Goal: Find specific fact: Find specific fact

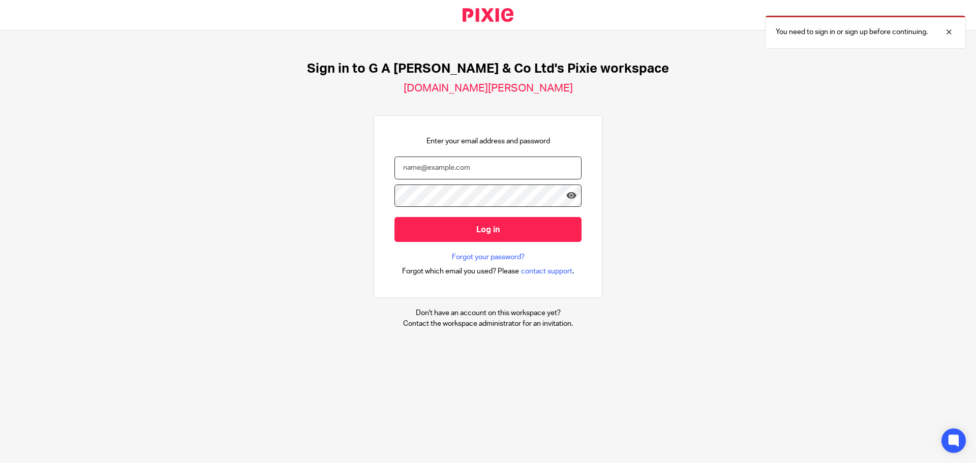
type input "[PERSON_NAME][EMAIL_ADDRESS][DOMAIN_NAME]"
drag, startPoint x: 483, startPoint y: 246, endPoint x: 486, endPoint y: 238, distance: 8.7
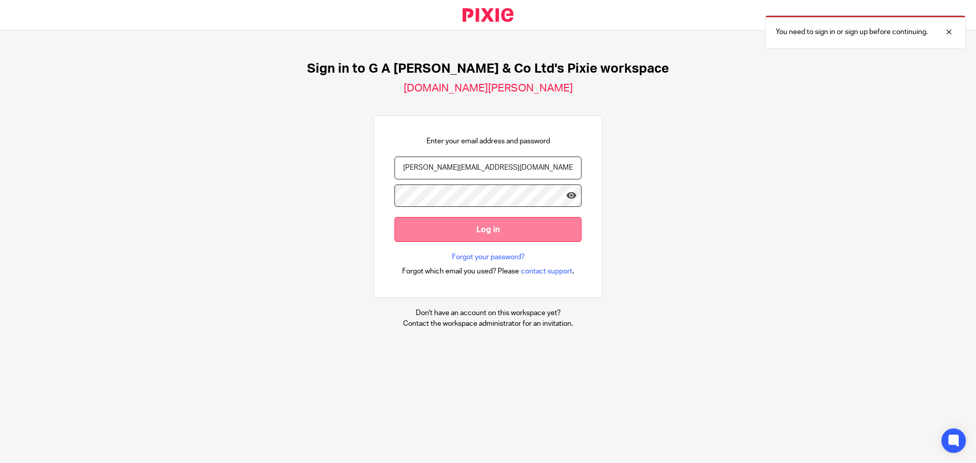
click at [483, 246] on form "[PERSON_NAME][EMAIL_ADDRESS][DOMAIN_NAME] Log in" at bounding box center [488, 205] width 187 height 96
drag, startPoint x: 486, startPoint y: 237, endPoint x: 550, endPoint y: 226, distance: 65.0
click at [486, 237] on input "Log in" at bounding box center [488, 229] width 187 height 25
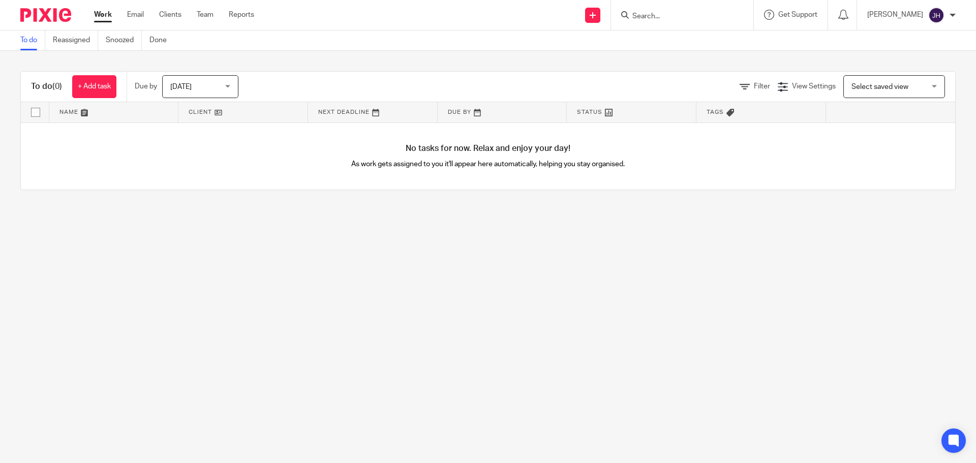
click at [680, 15] on input "Search" at bounding box center [677, 16] width 92 height 9
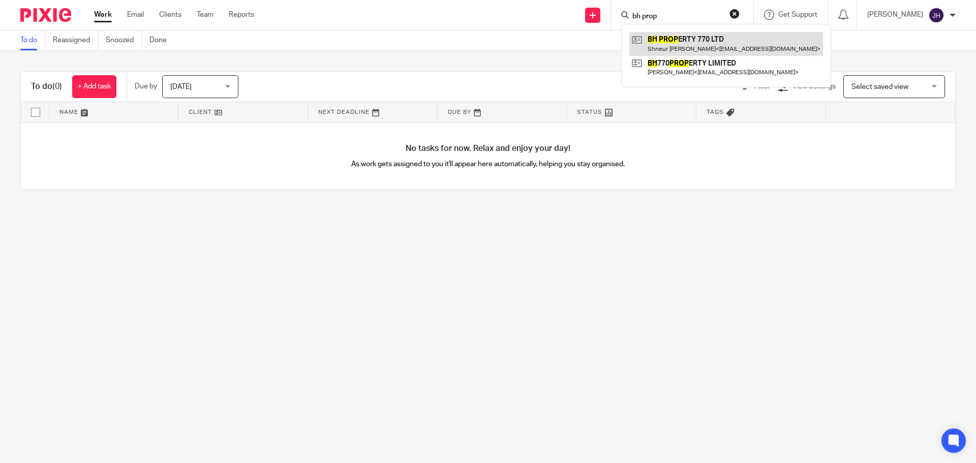
type input "bh prop"
click at [708, 39] on link at bounding box center [726, 43] width 194 height 23
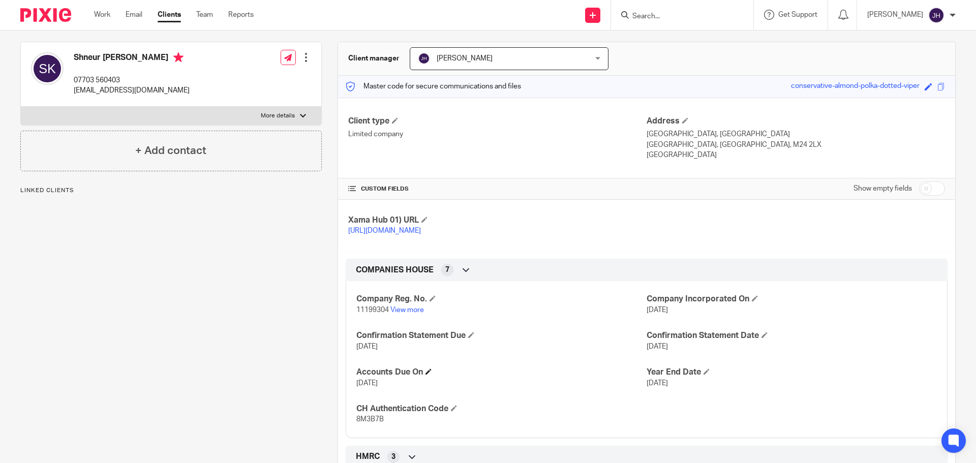
scroll to position [203, 0]
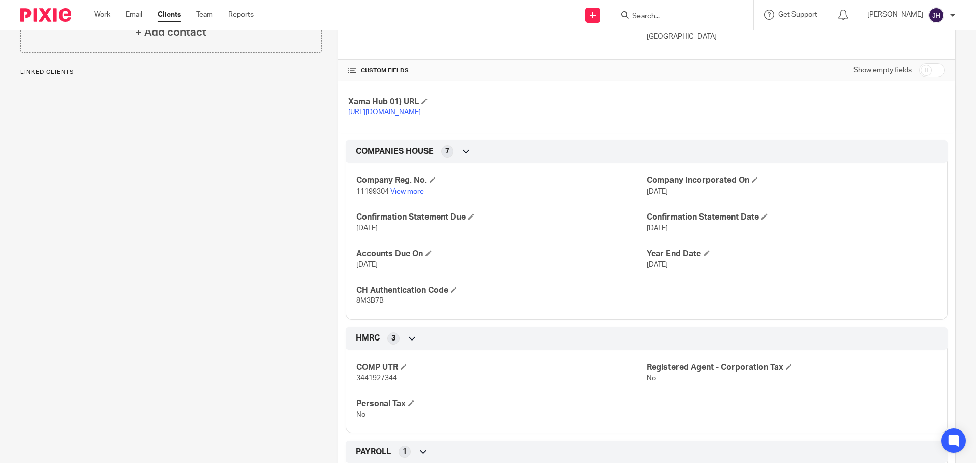
click at [374, 195] on span "11199304" at bounding box center [372, 191] width 33 height 7
copy span "11199304"
click at [361, 317] on div "Company Reg. No. 11199304 View more Company Incorporated On 12 Feb 2018 Confirm…" at bounding box center [647, 237] width 602 height 164
click at [357, 305] on span "8M3B7B" at bounding box center [369, 300] width 27 height 7
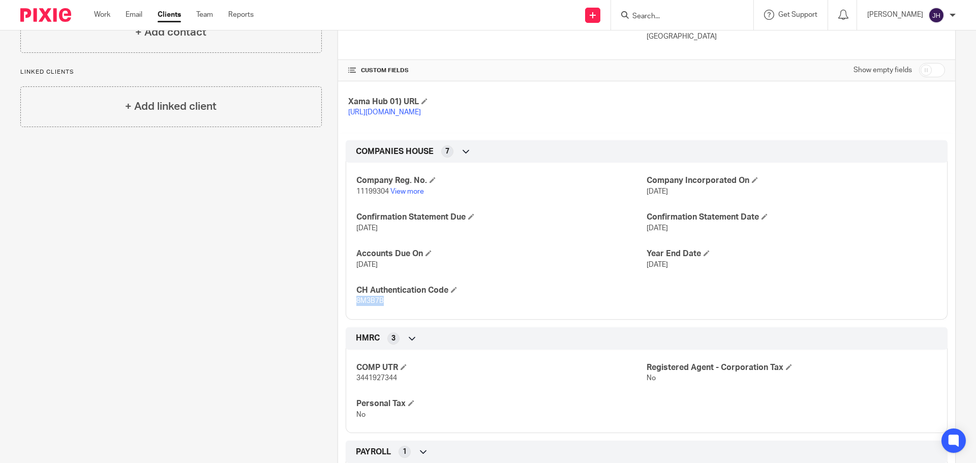
click at [357, 305] on span "8M3B7B" at bounding box center [369, 300] width 27 height 7
copy span "8M3B7B"
